Goal: Find specific page/section: Find specific page/section

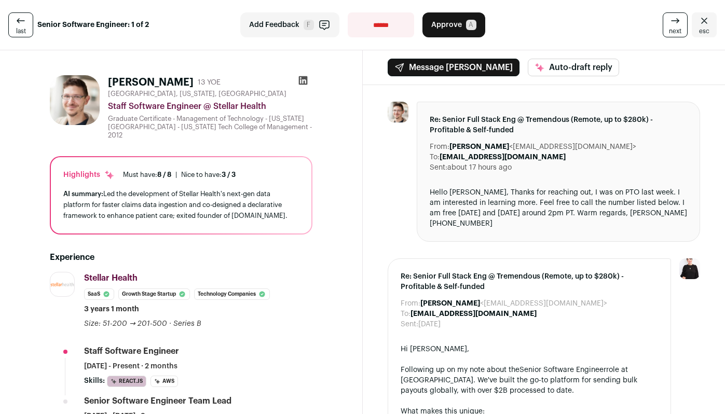
click at [299, 81] on icon at bounding box center [303, 80] width 10 height 10
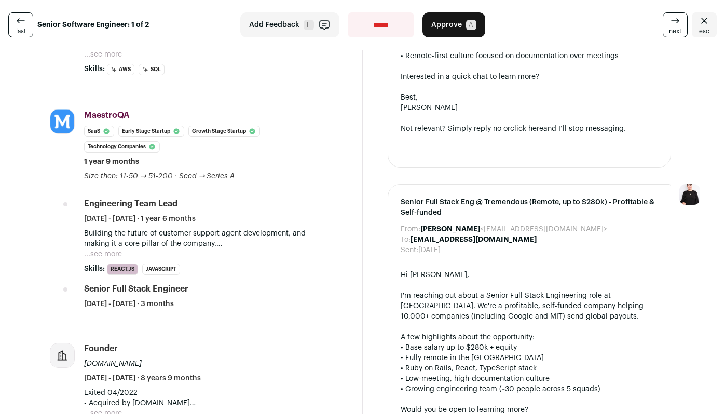
scroll to position [398, 0]
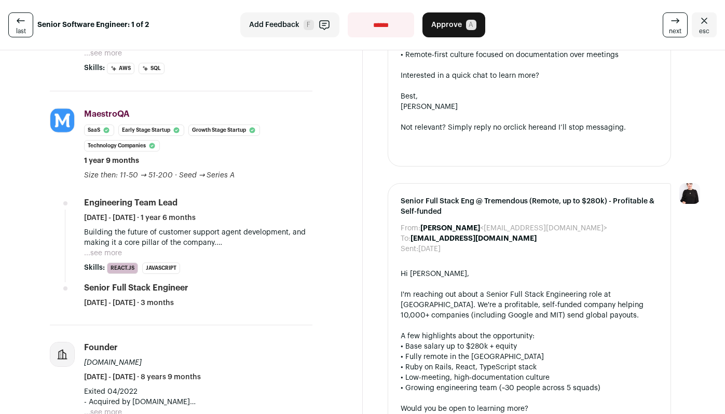
click at [97, 258] on button "...see more" at bounding box center [103, 253] width 38 height 10
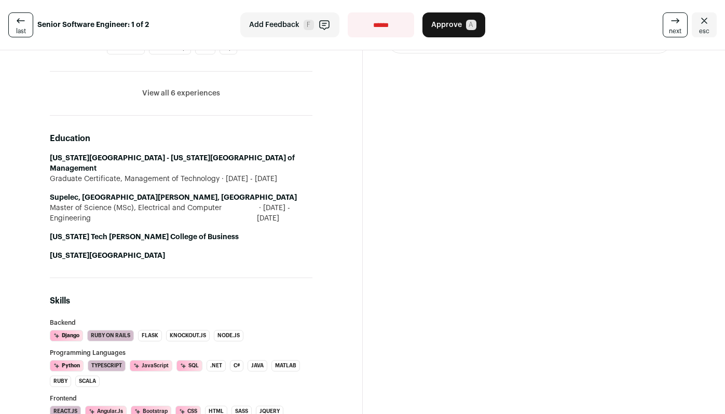
scroll to position [731, 0]
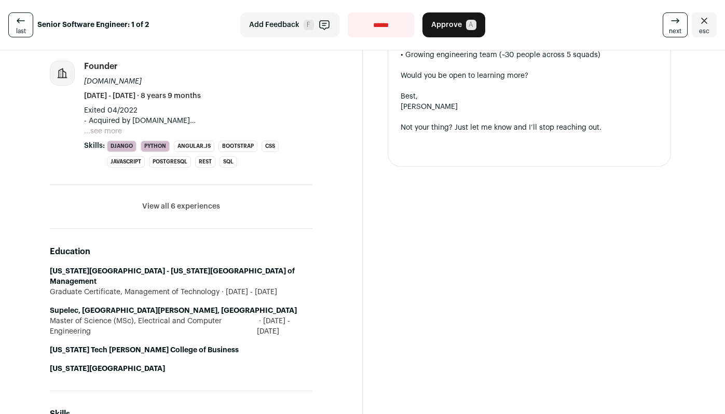
click at [698, 22] on icon "Close" at bounding box center [704, 21] width 12 height 12
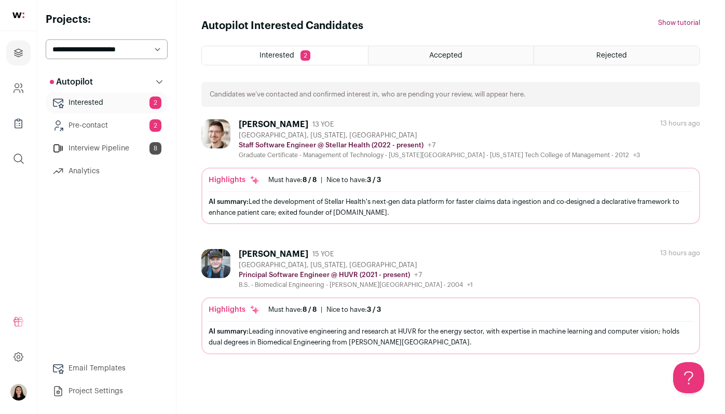
click at [277, 254] on div "[PERSON_NAME]" at bounding box center [274, 254] width 70 height 10
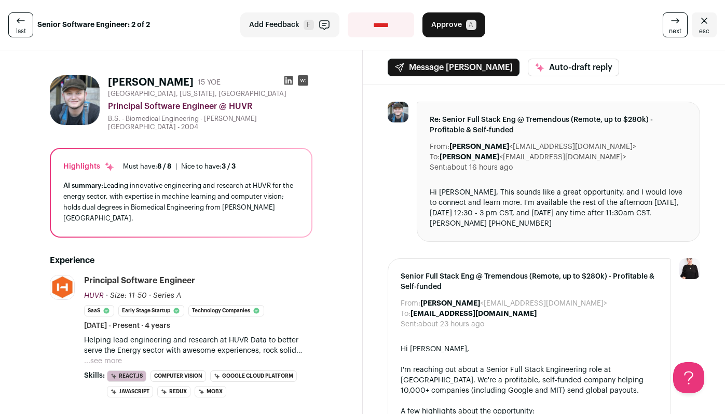
click at [360, 26] on select "**********" at bounding box center [381, 24] width 66 height 25
